Goal: Task Accomplishment & Management: Use online tool/utility

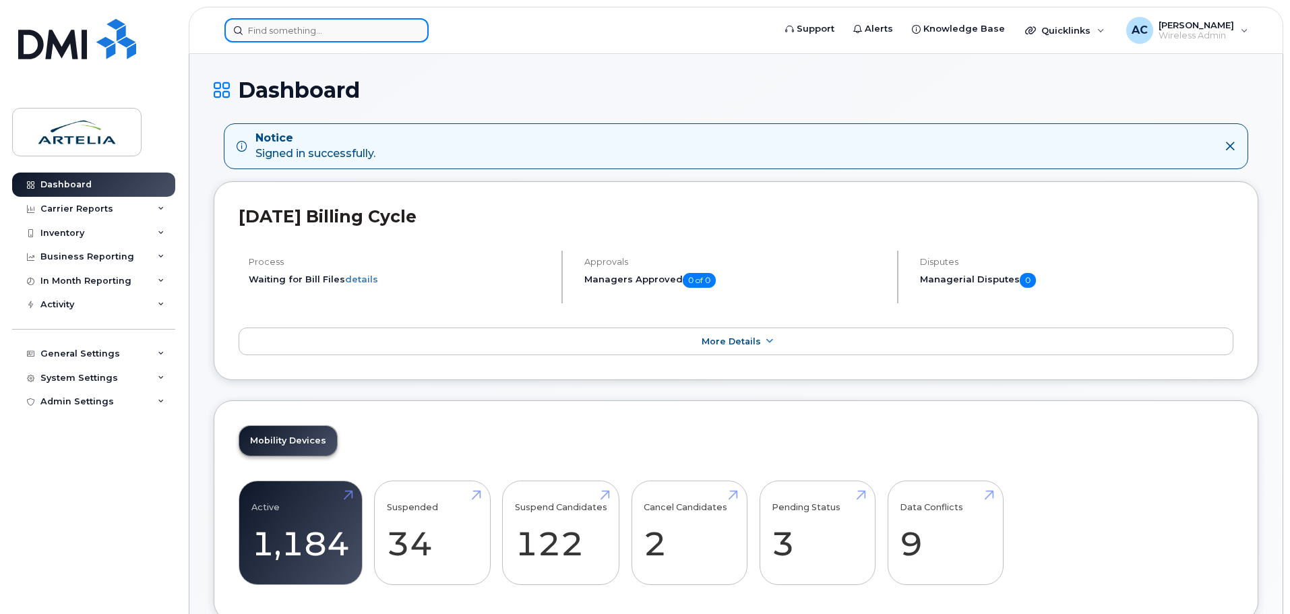
click at [315, 22] on input at bounding box center [327, 30] width 204 height 24
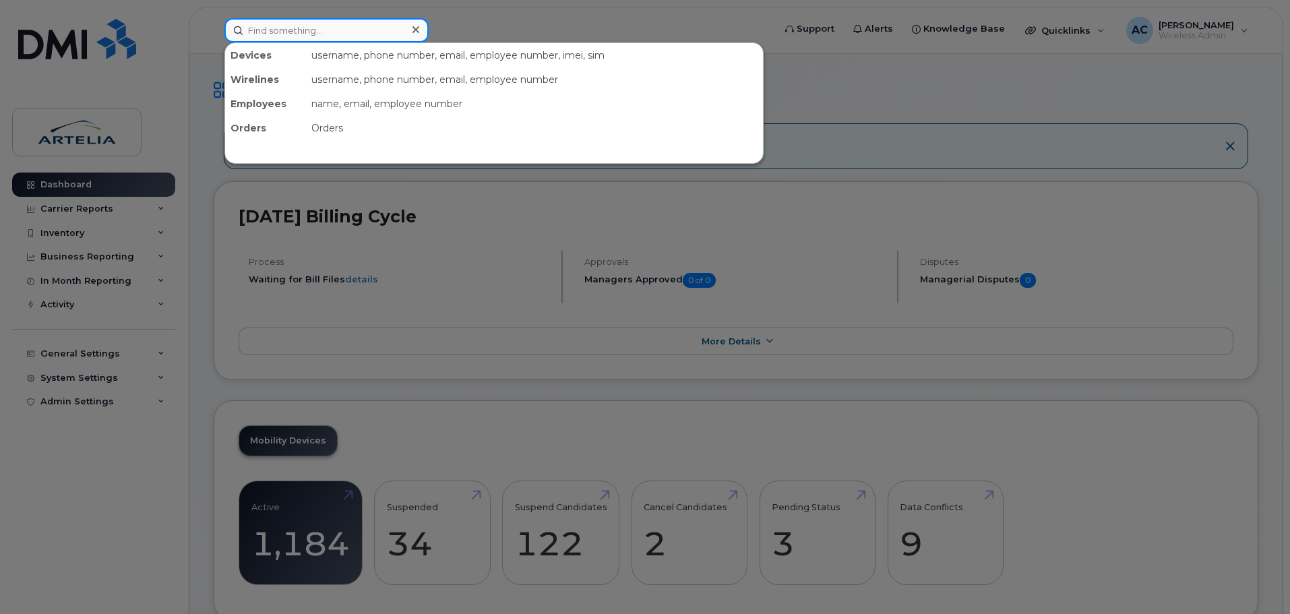
paste input "4383049030"
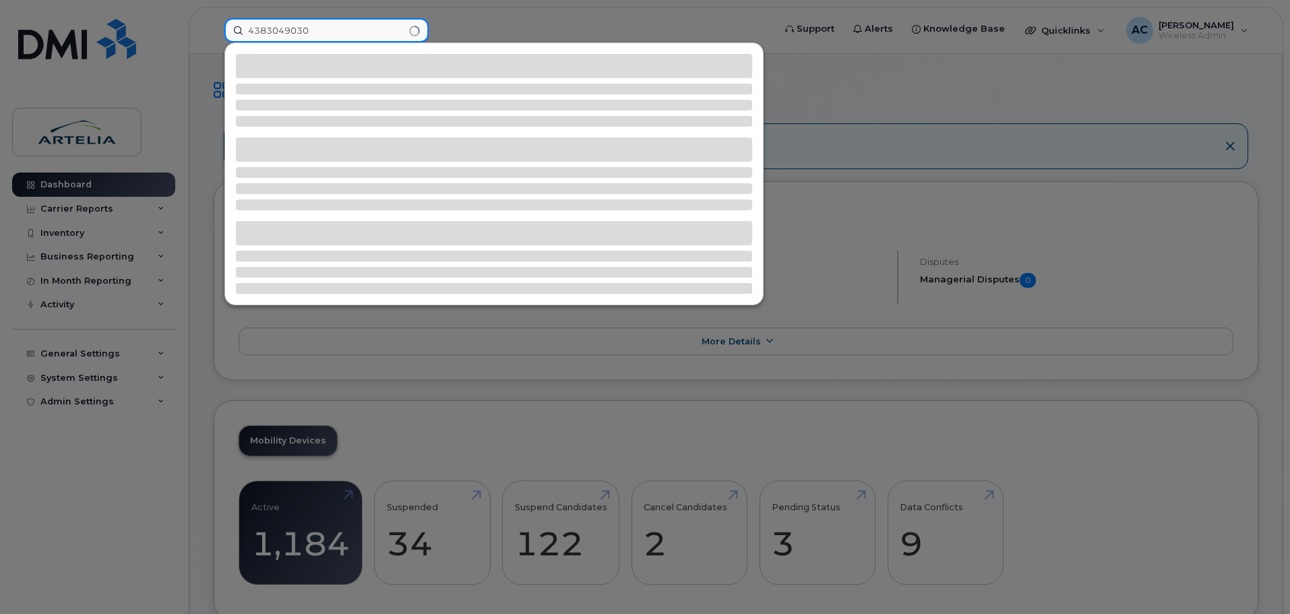
type input "4383049030"
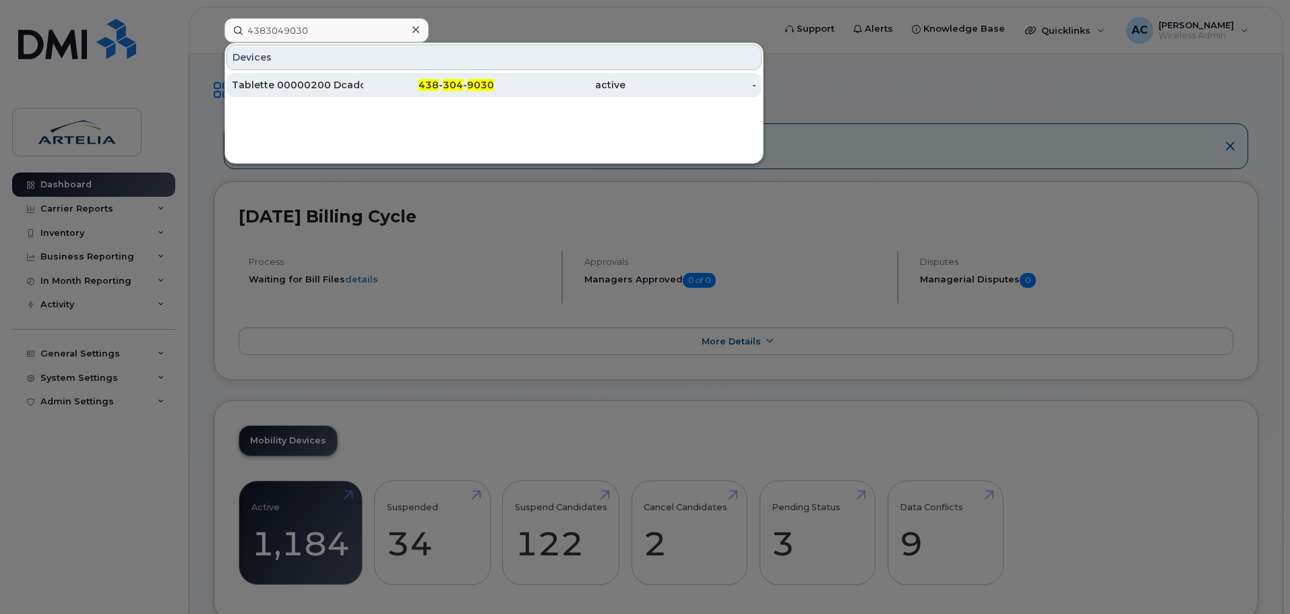
click at [329, 90] on div "Tablette 00000200 Dcadoret" at bounding box center [297, 84] width 131 height 13
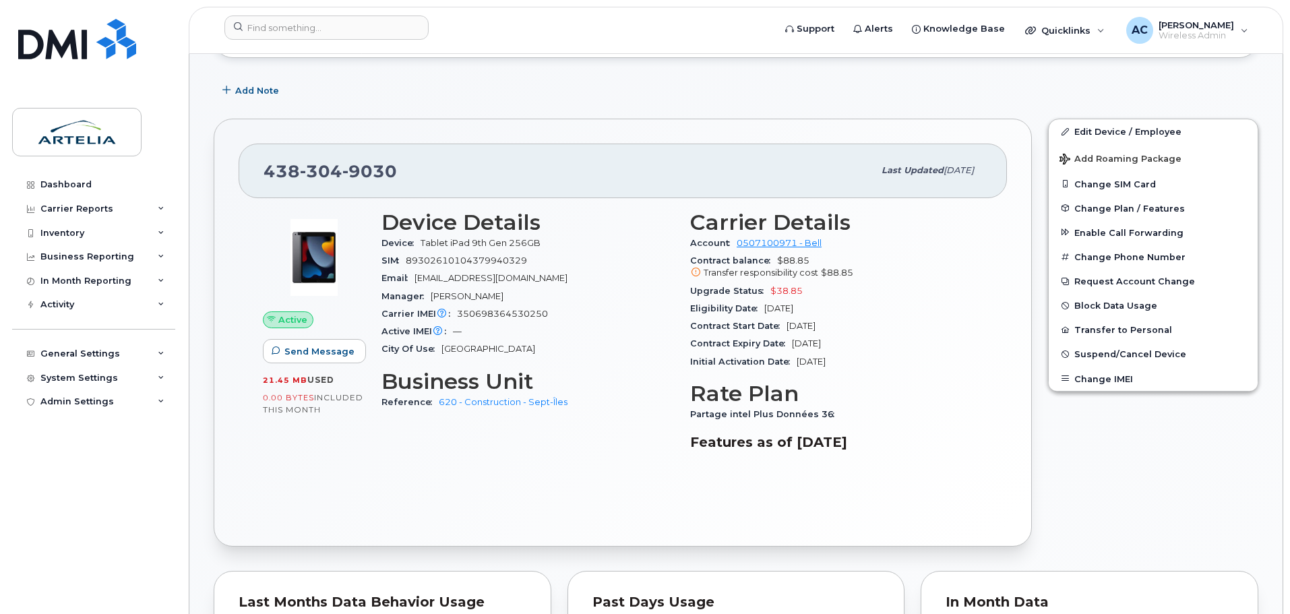
scroll to position [337, 0]
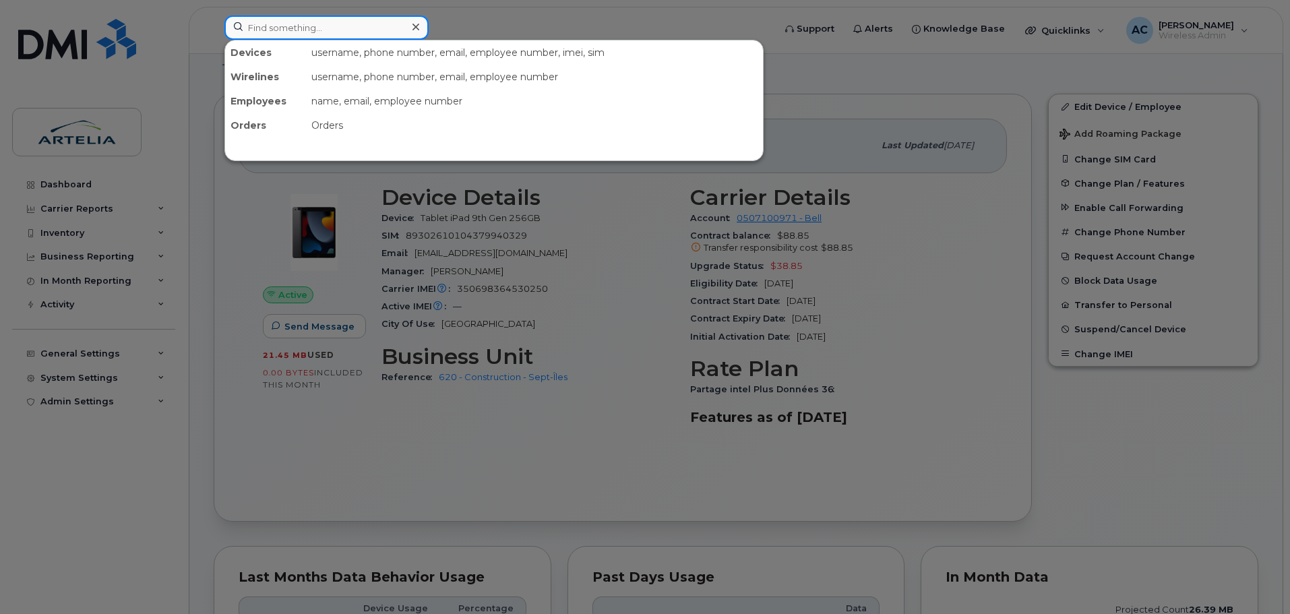
click at [324, 35] on input at bounding box center [327, 28] width 204 height 24
paste input "4383049017"
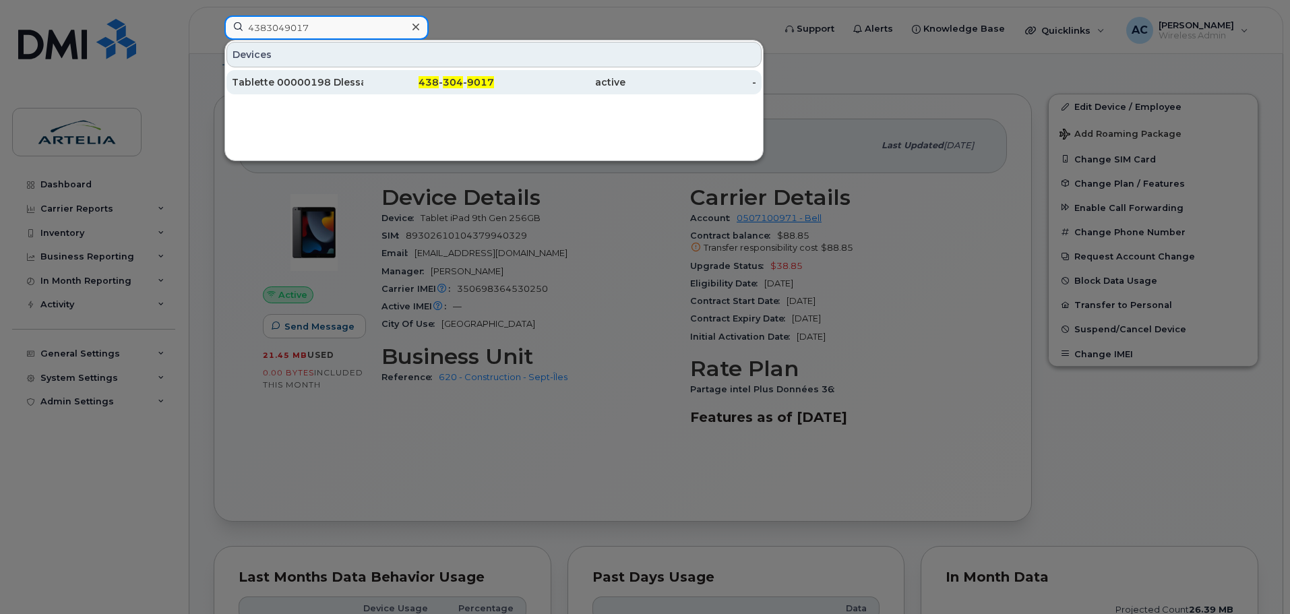
type input "4383049017"
click at [363, 71] on div "Tablette 00000198 Dlessard" at bounding box center [428, 82] width 131 height 24
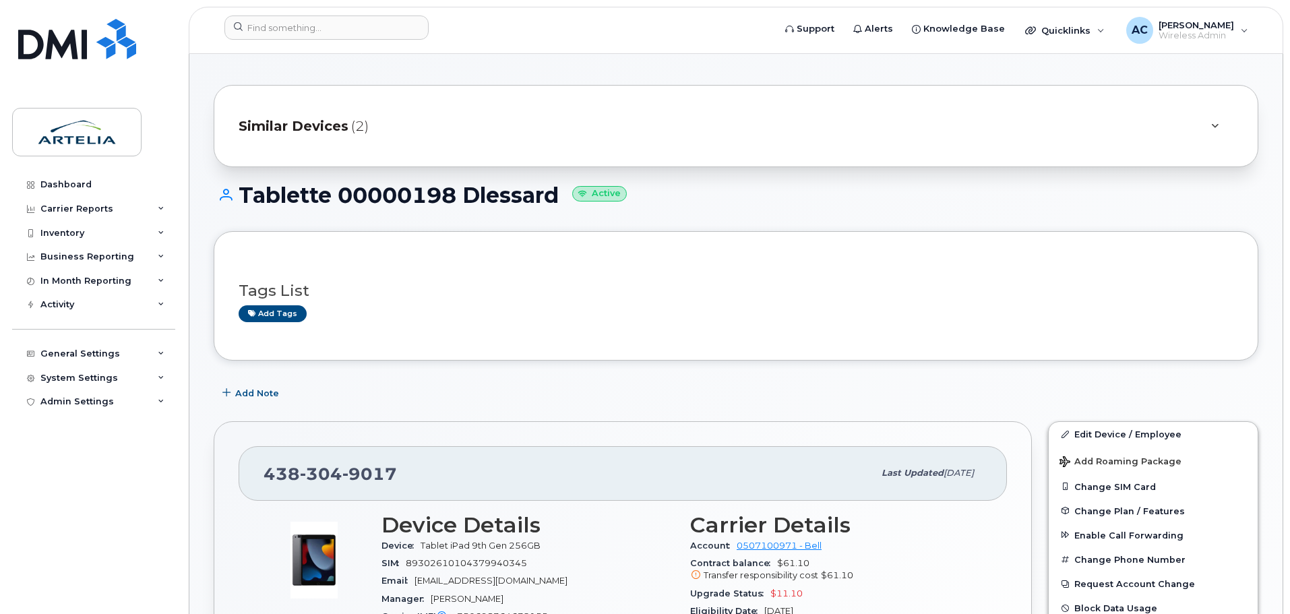
scroll to position [202, 0]
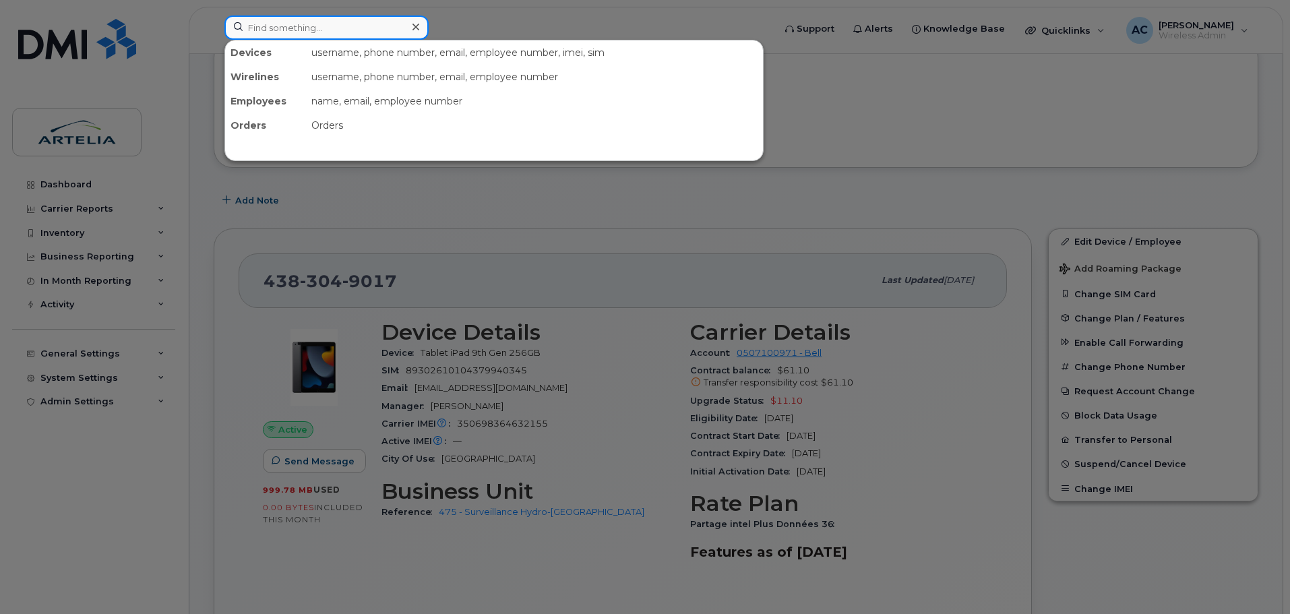
click at [319, 31] on input at bounding box center [327, 28] width 204 height 24
paste input "4385960730"
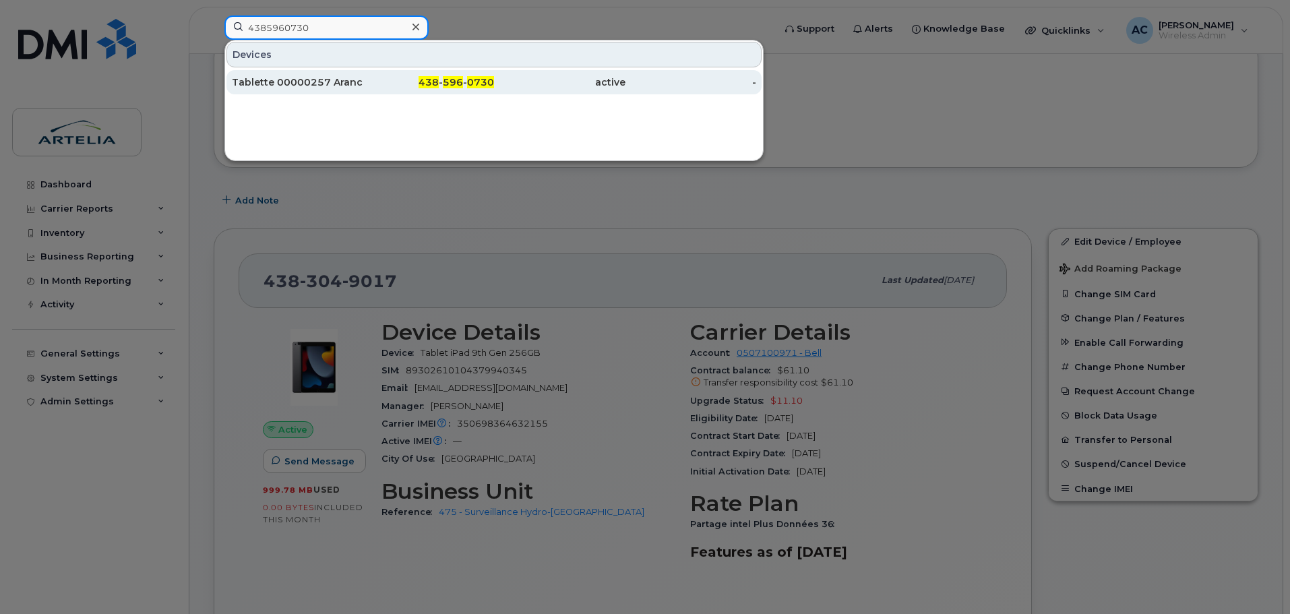
type input "4385960730"
click at [284, 88] on div "Tablette 00000257 Arancourt" at bounding box center [297, 82] width 131 height 13
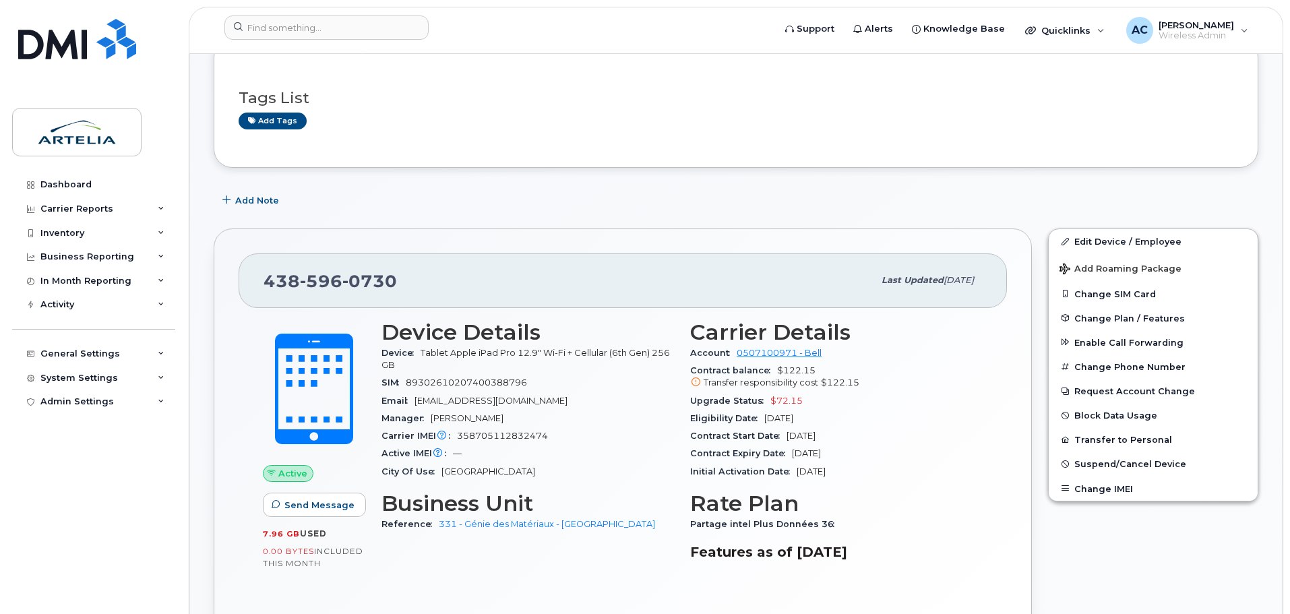
scroll to position [270, 0]
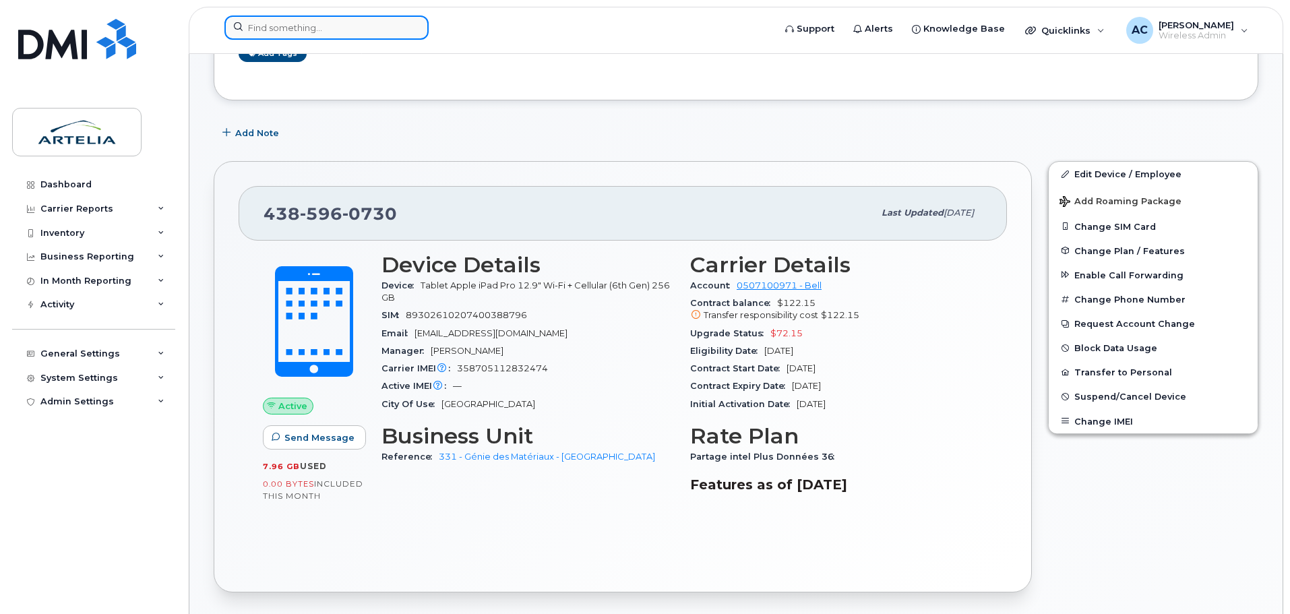
click at [314, 34] on input at bounding box center [327, 28] width 204 height 24
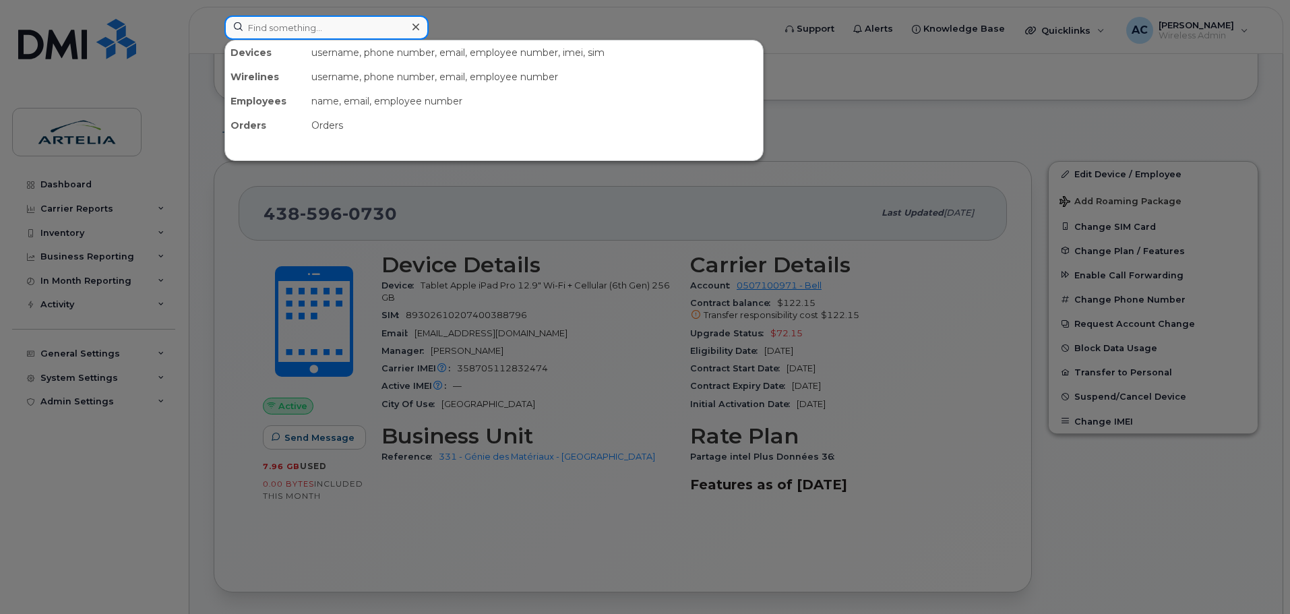
paste input "4383049021"
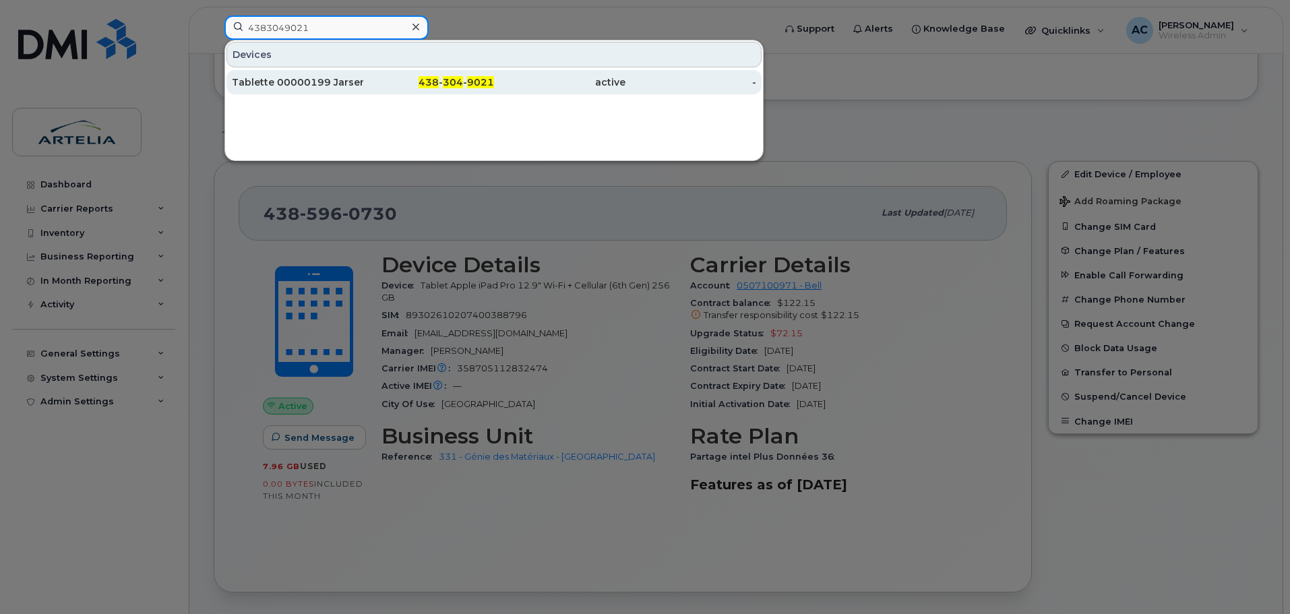
type input "4383049021"
click at [322, 82] on div "Tablette 00000199 Jarseneault" at bounding box center [297, 82] width 131 height 13
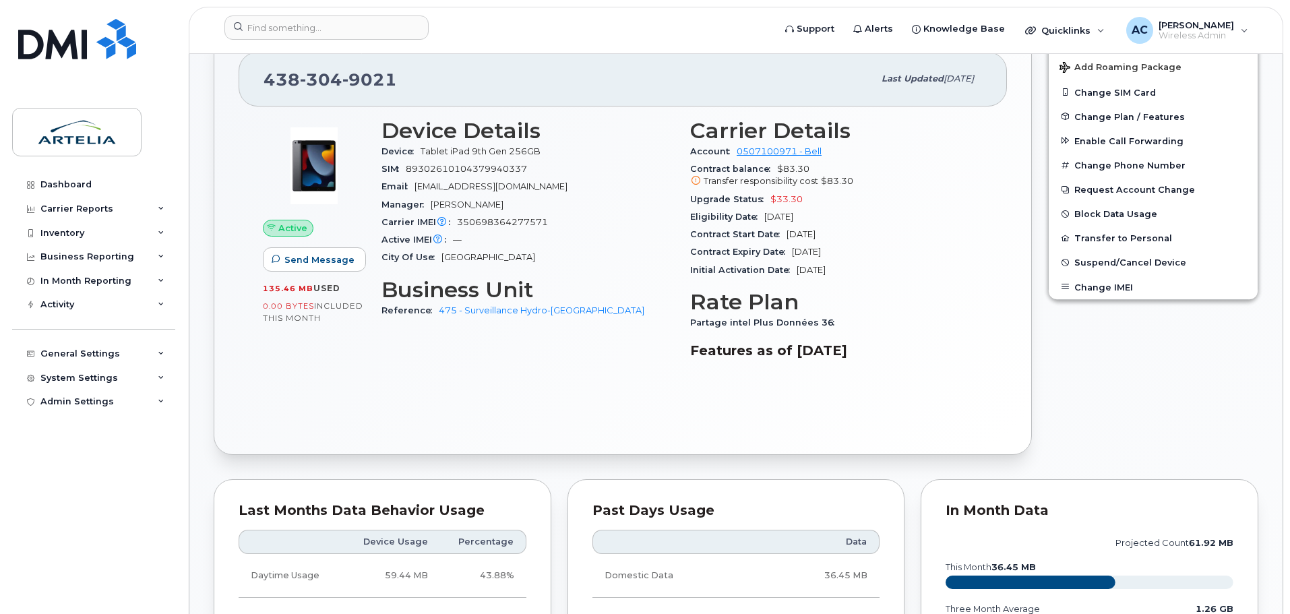
scroll to position [405, 0]
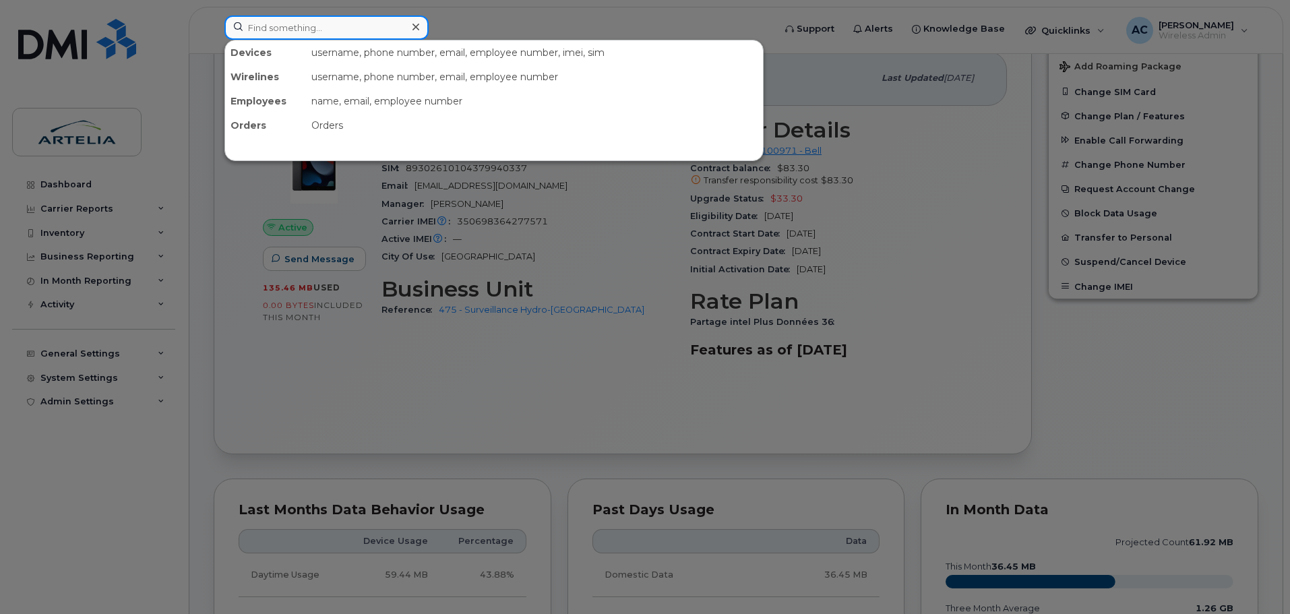
click at [264, 31] on input at bounding box center [327, 28] width 204 height 24
paste input "4383049014"
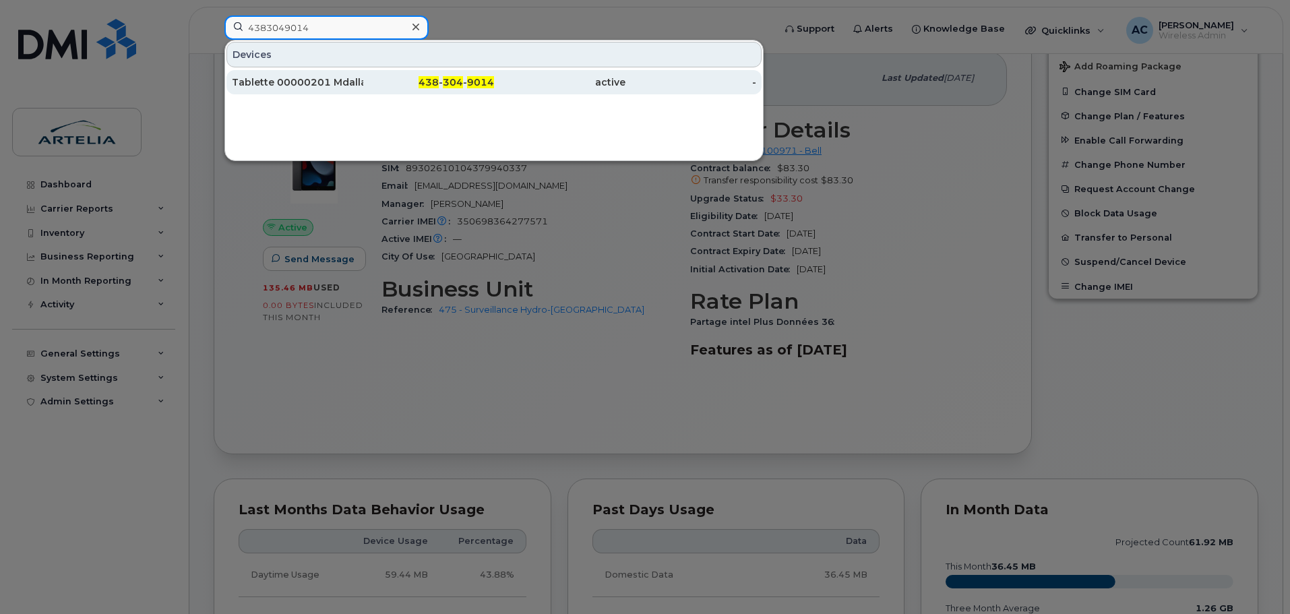
type input "4383049014"
click at [293, 84] on div "Tablette 00000201 Mdallaire" at bounding box center [297, 82] width 131 height 13
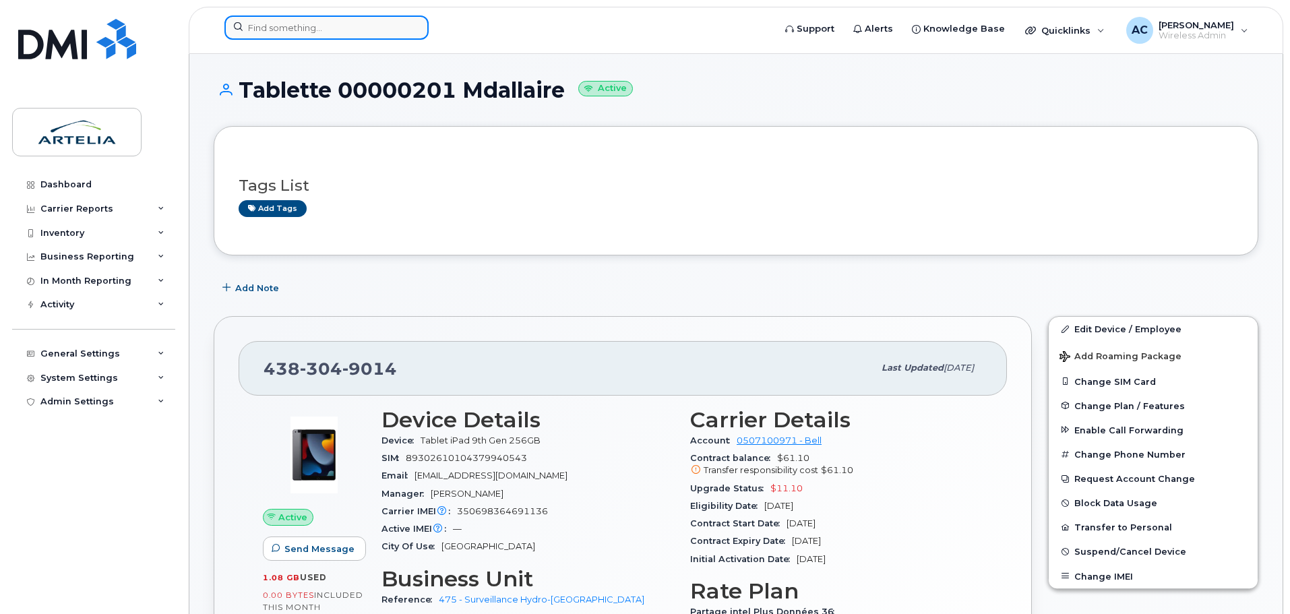
click at [311, 31] on input at bounding box center [327, 28] width 204 height 24
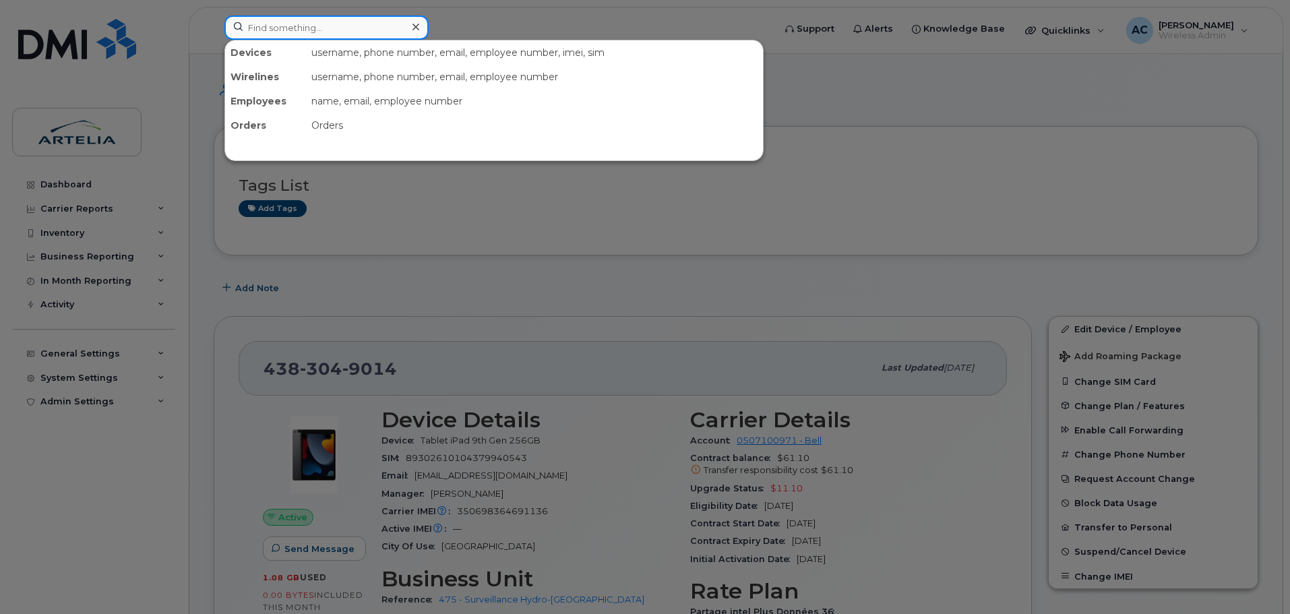
paste input "4383049014"
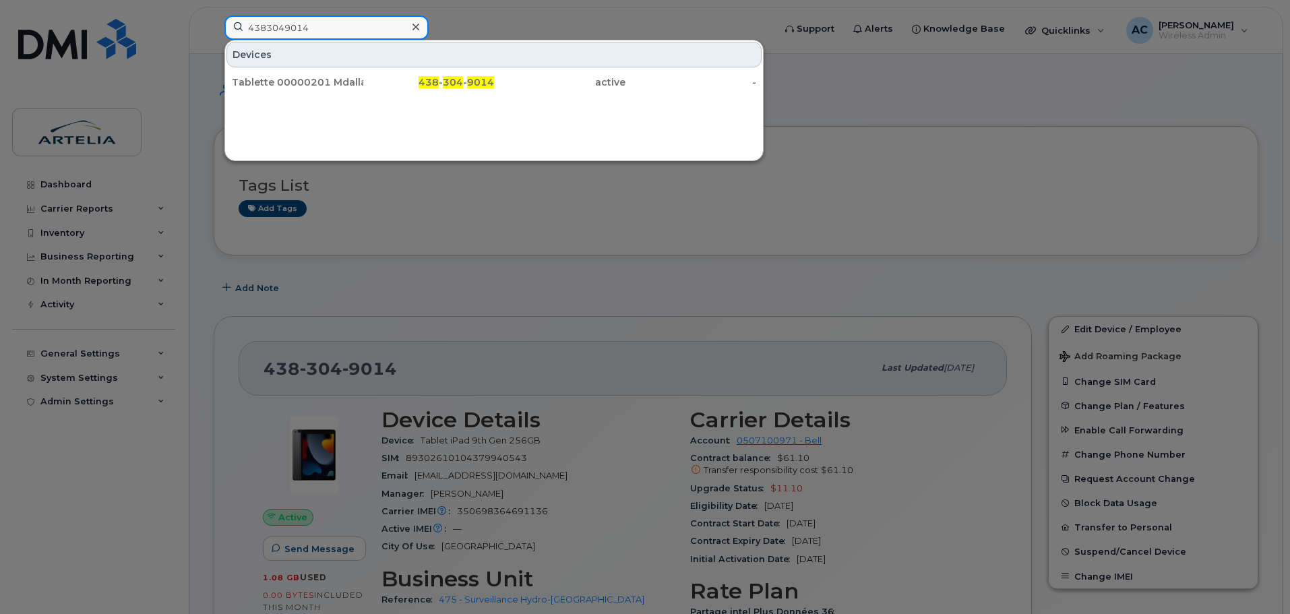
type input "4383049014"
click at [587, 368] on div at bounding box center [645, 307] width 1290 height 614
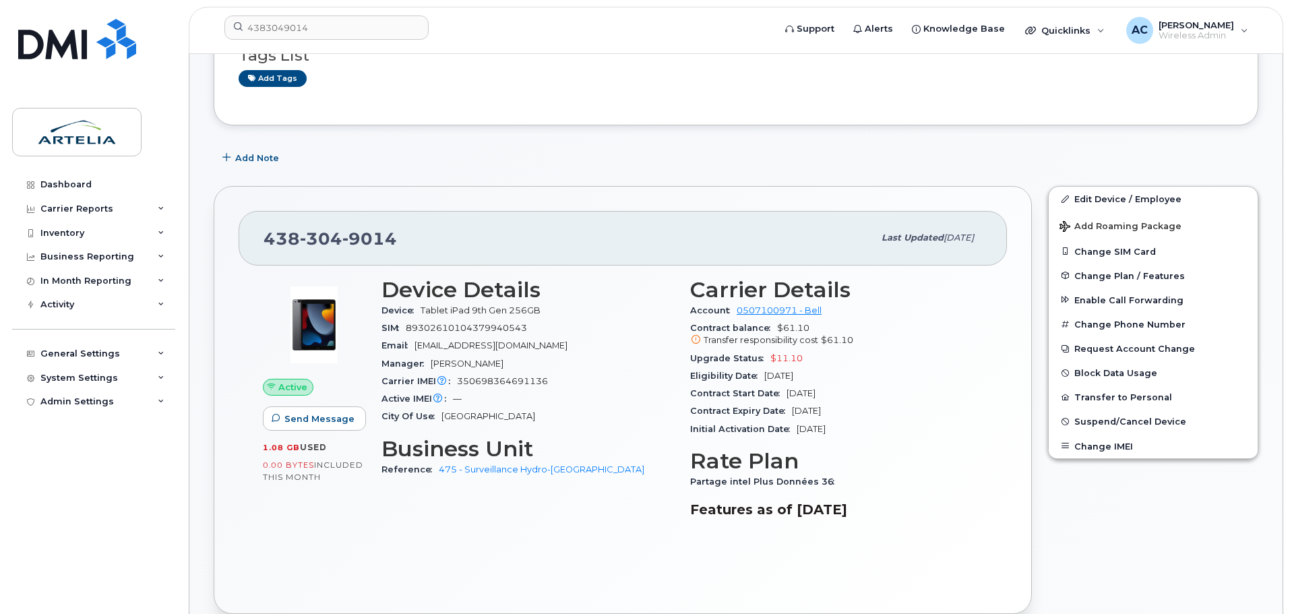
scroll to position [135, 0]
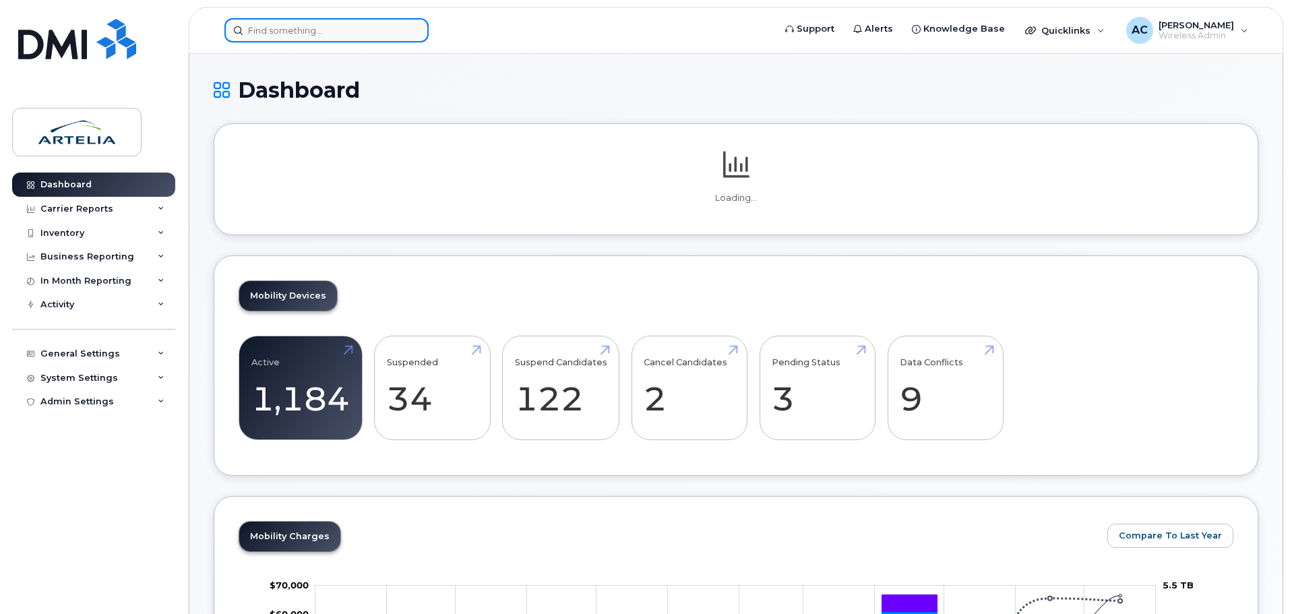
click at [321, 32] on input at bounding box center [327, 30] width 204 height 24
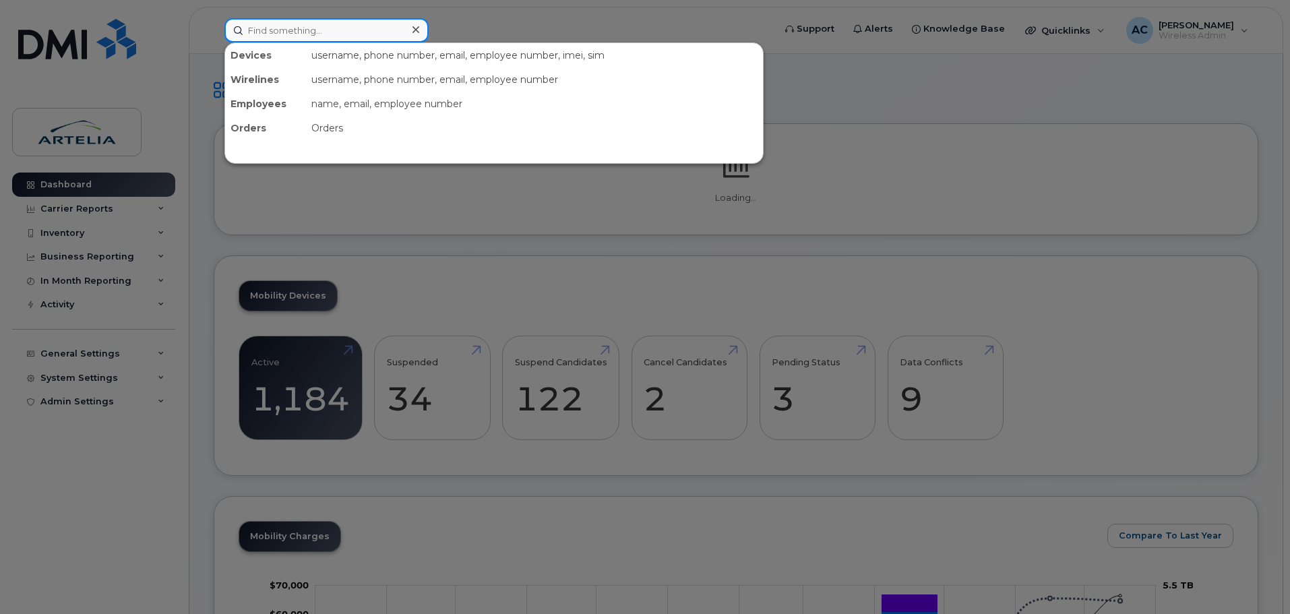
paste input "5813984116"
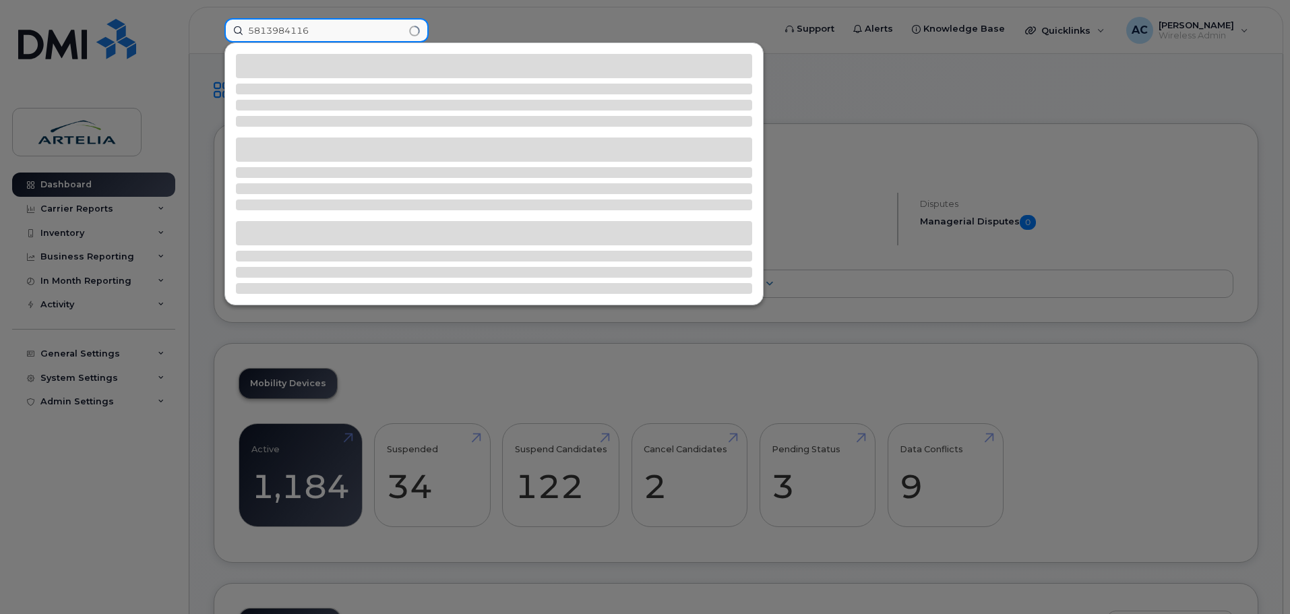
type input "5813984116"
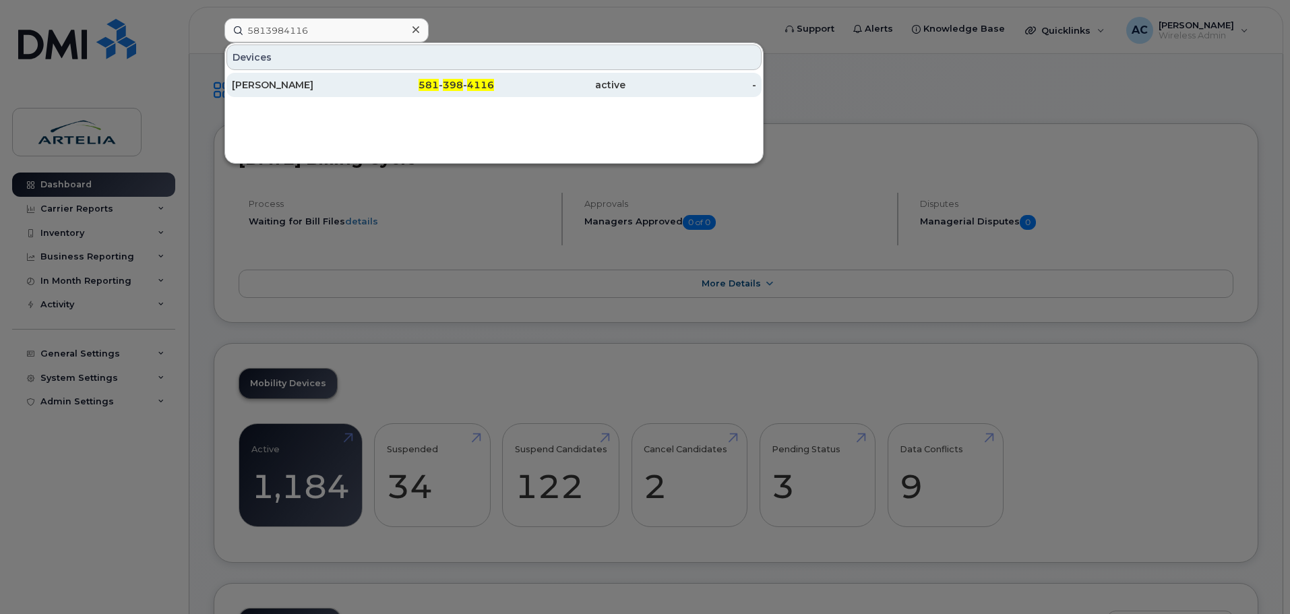
click at [268, 82] on div "Aly Cissokho" at bounding box center [297, 84] width 131 height 13
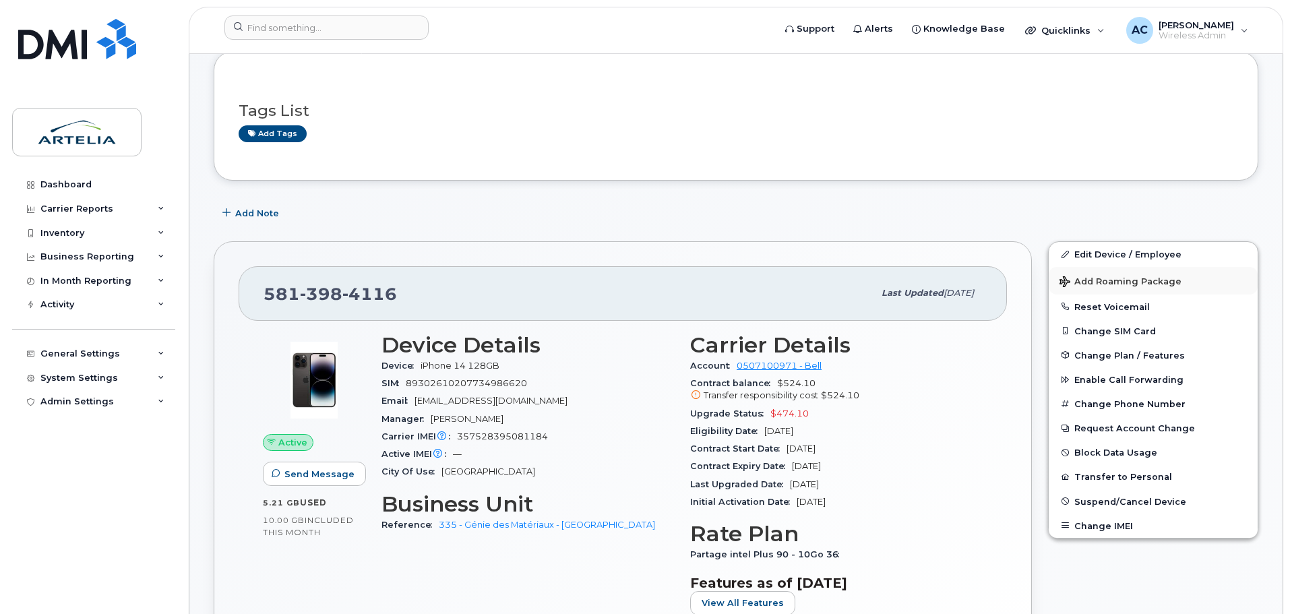
scroll to position [202, 0]
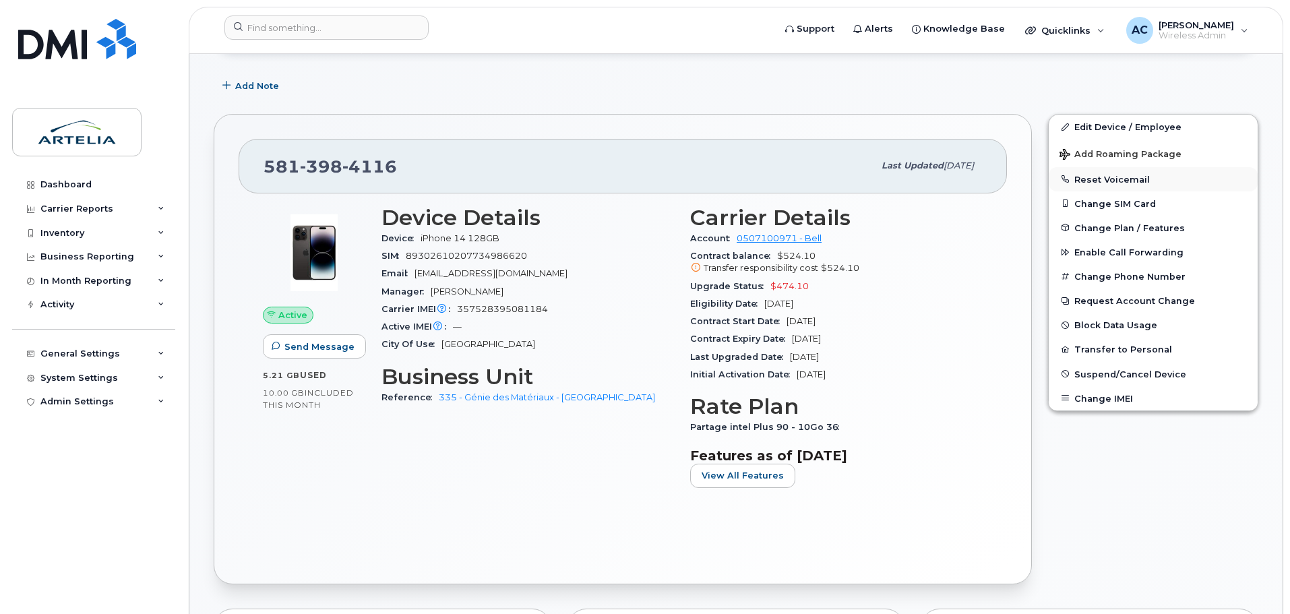
click at [1122, 178] on button "Reset Voicemail" at bounding box center [1153, 179] width 209 height 24
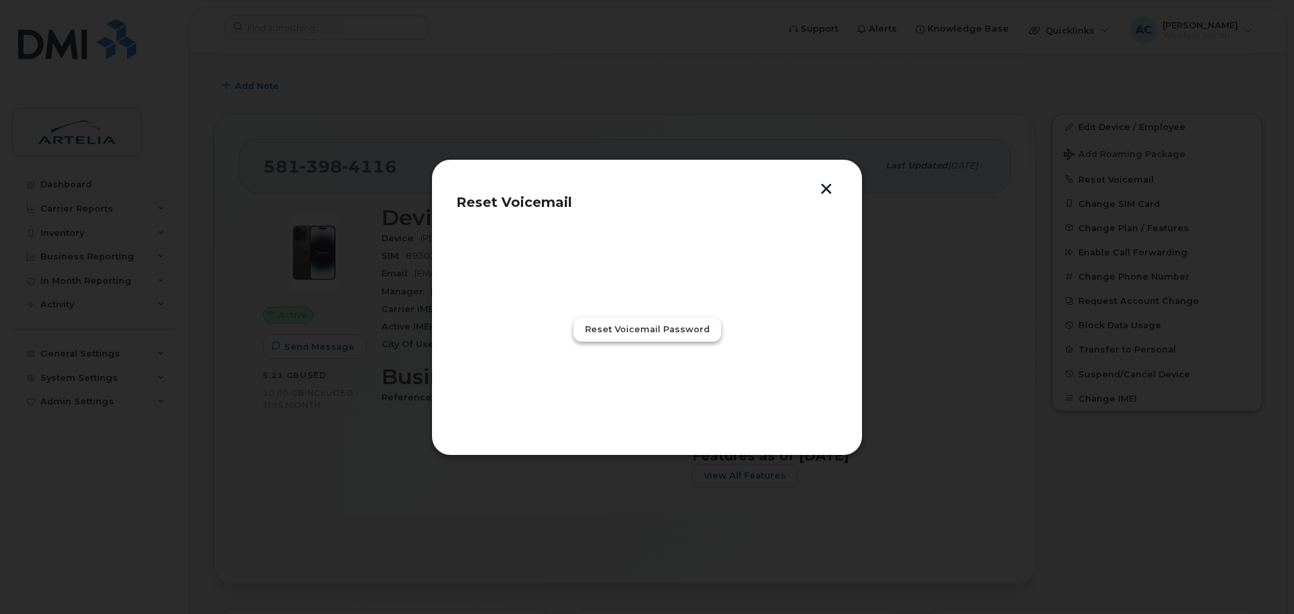
click at [624, 330] on span "Reset Voicemail Password" at bounding box center [647, 329] width 125 height 13
click at [650, 384] on span "Close" at bounding box center [647, 388] width 27 height 13
